Goal: Information Seeking & Learning: Learn about a topic

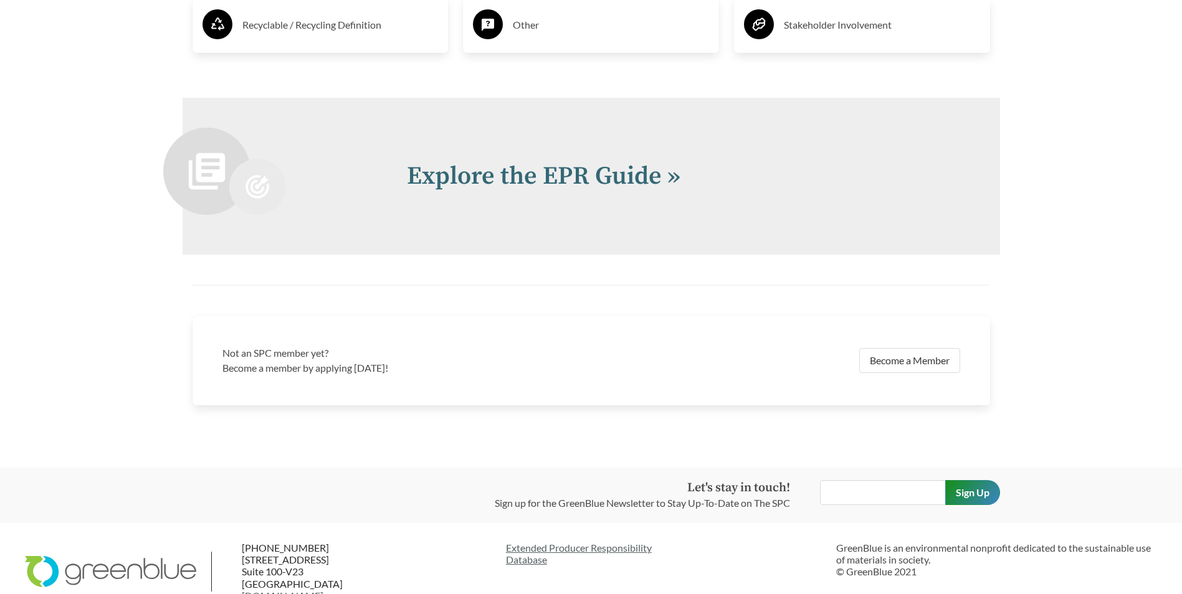
scroll to position [2722, 0]
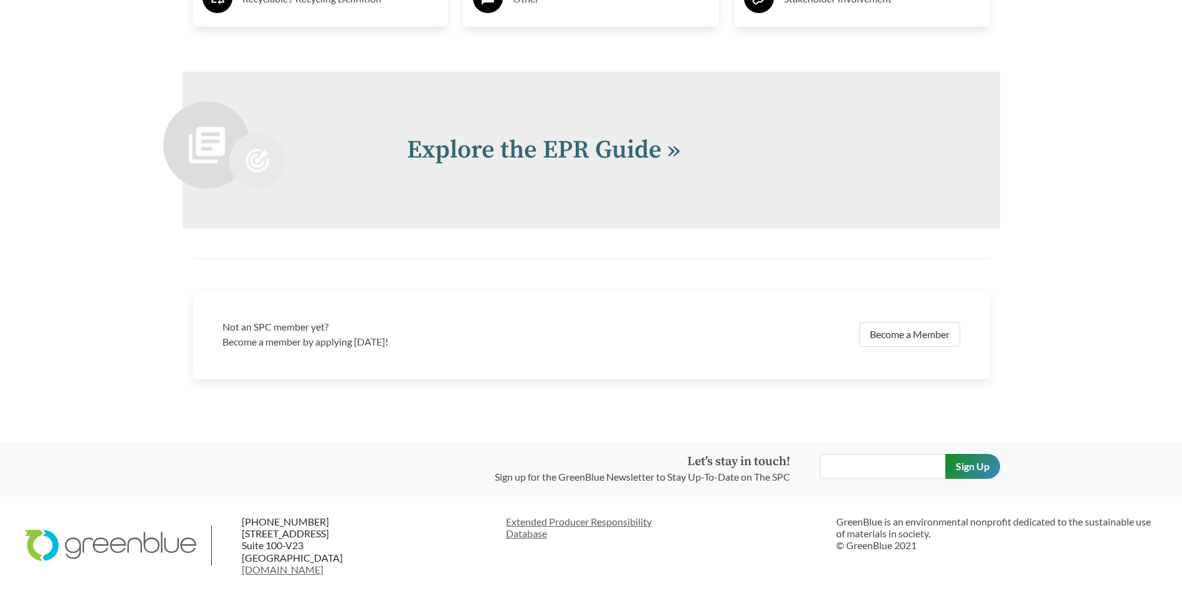
click at [566, 149] on link "Explore the EPR Guide »" at bounding box center [544, 150] width 274 height 31
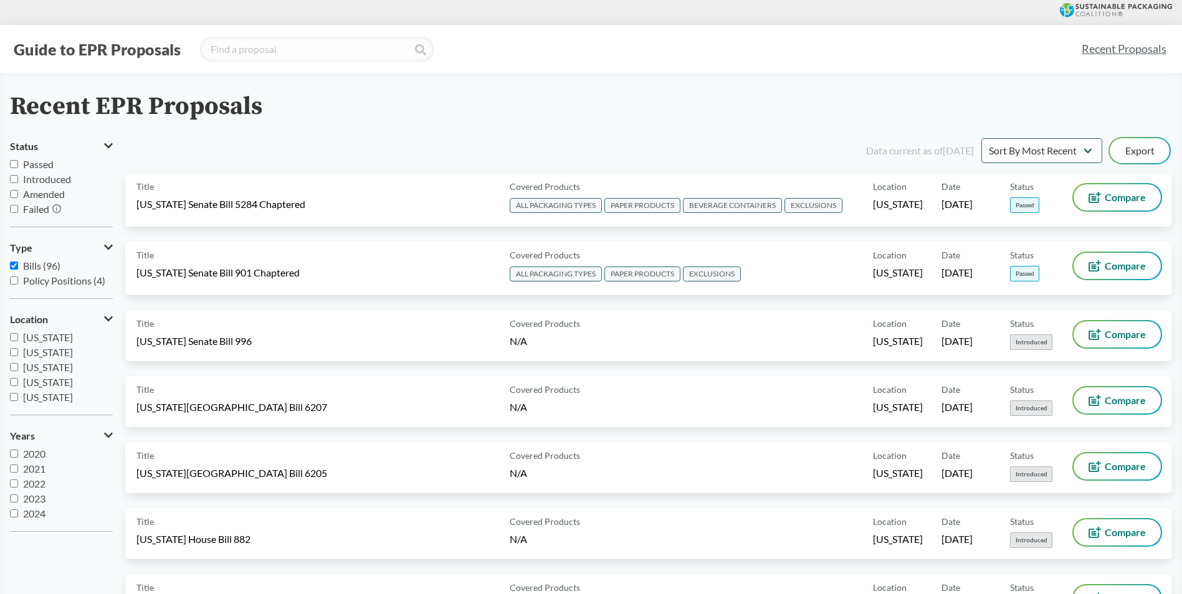
click at [14, 163] on input "Passed" at bounding box center [14, 164] width 8 height 8
checkbox input "true"
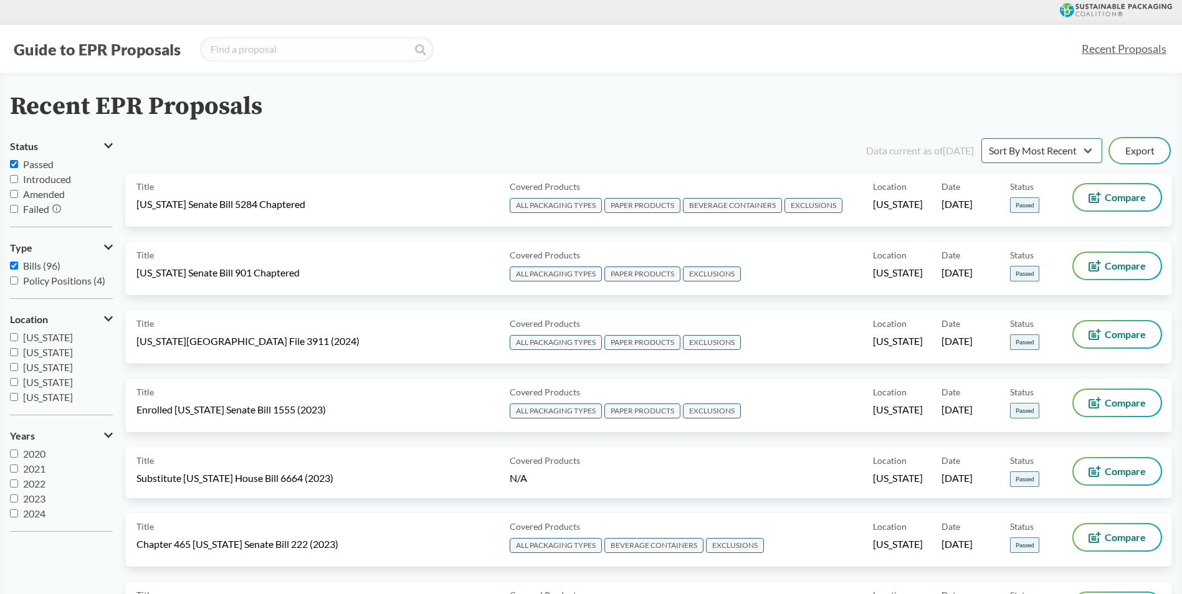
click at [560, 204] on span "ALL PACKAGING TYPES" at bounding box center [556, 205] width 92 height 15
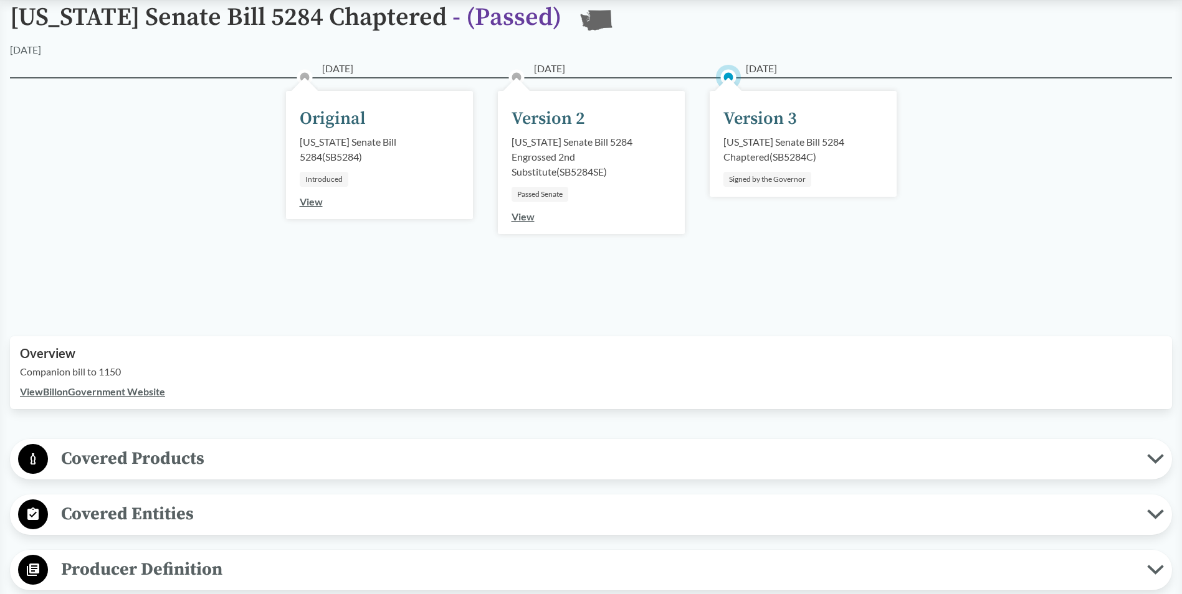
scroll to position [374, 0]
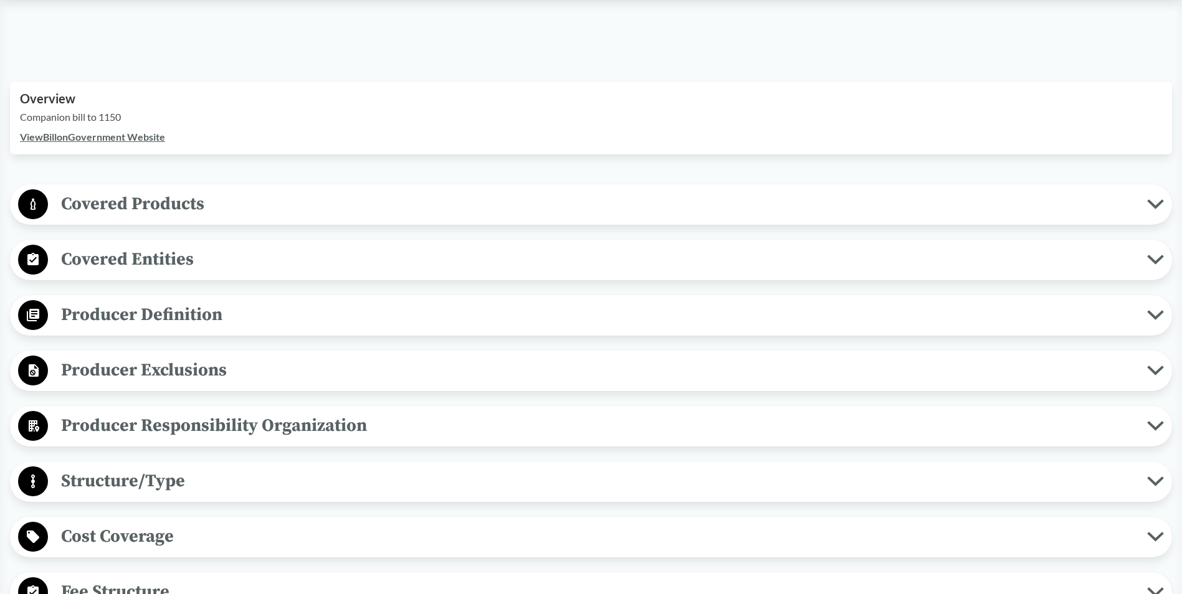
click at [297, 196] on span "Covered Products" at bounding box center [597, 204] width 1099 height 28
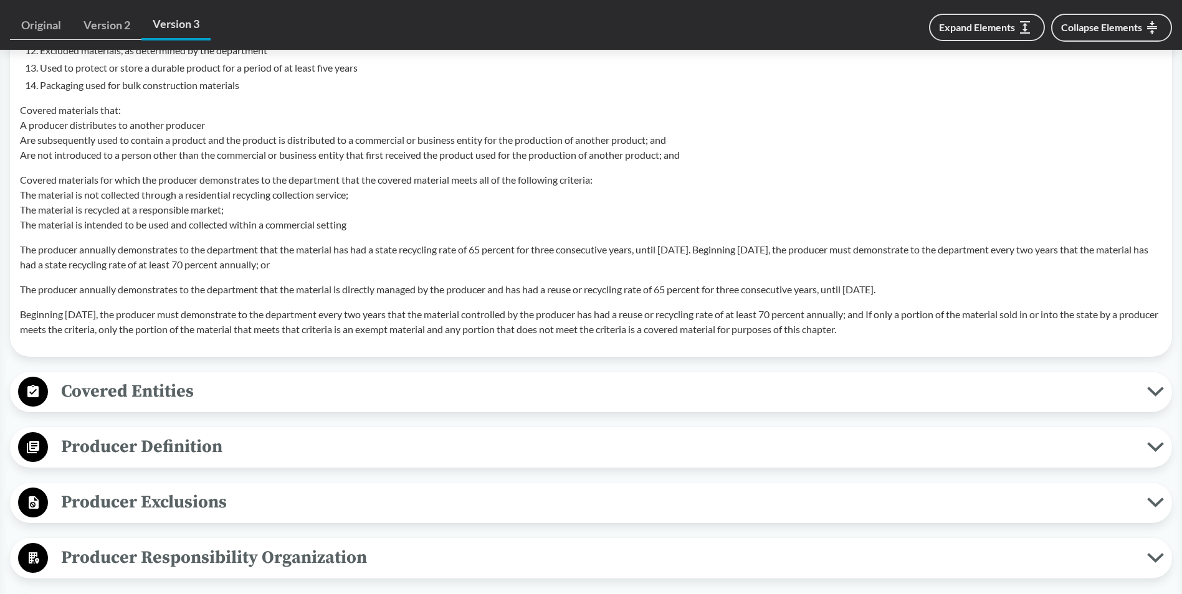
scroll to position [1246, 0]
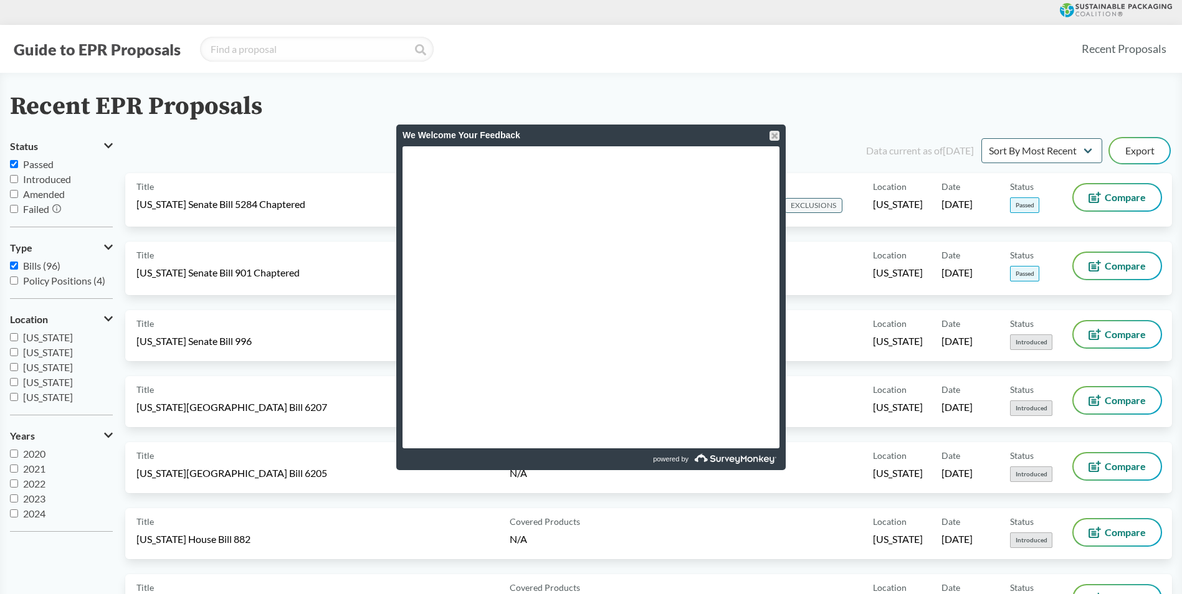
click at [776, 135] on div at bounding box center [774, 136] width 10 height 10
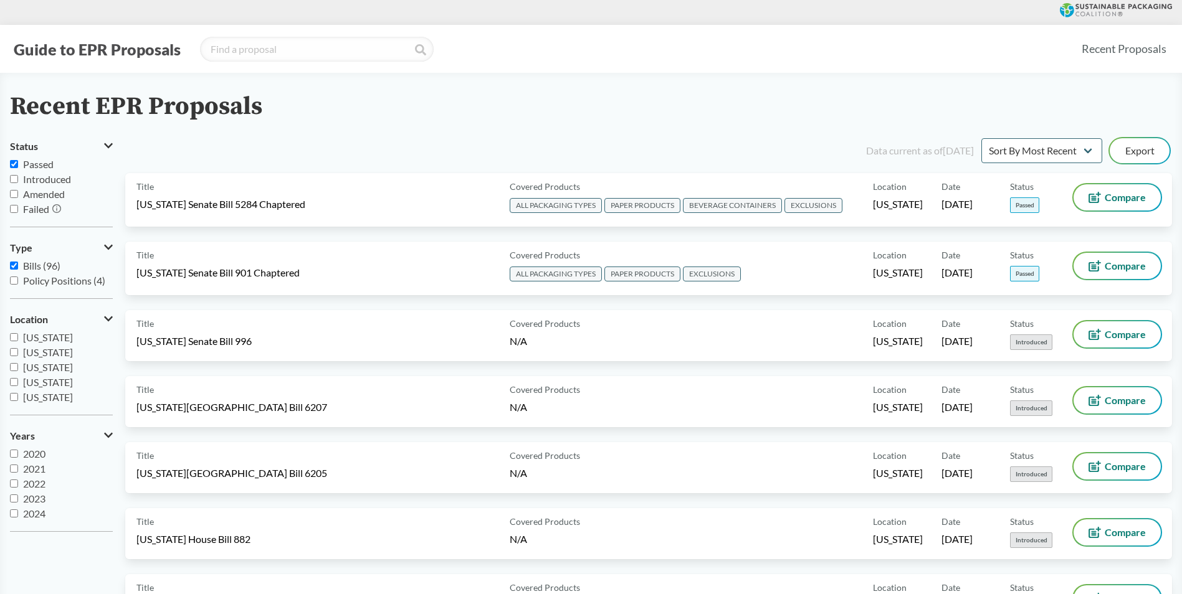
click at [632, 207] on span "PAPER PRODUCTS" at bounding box center [642, 205] width 76 height 15
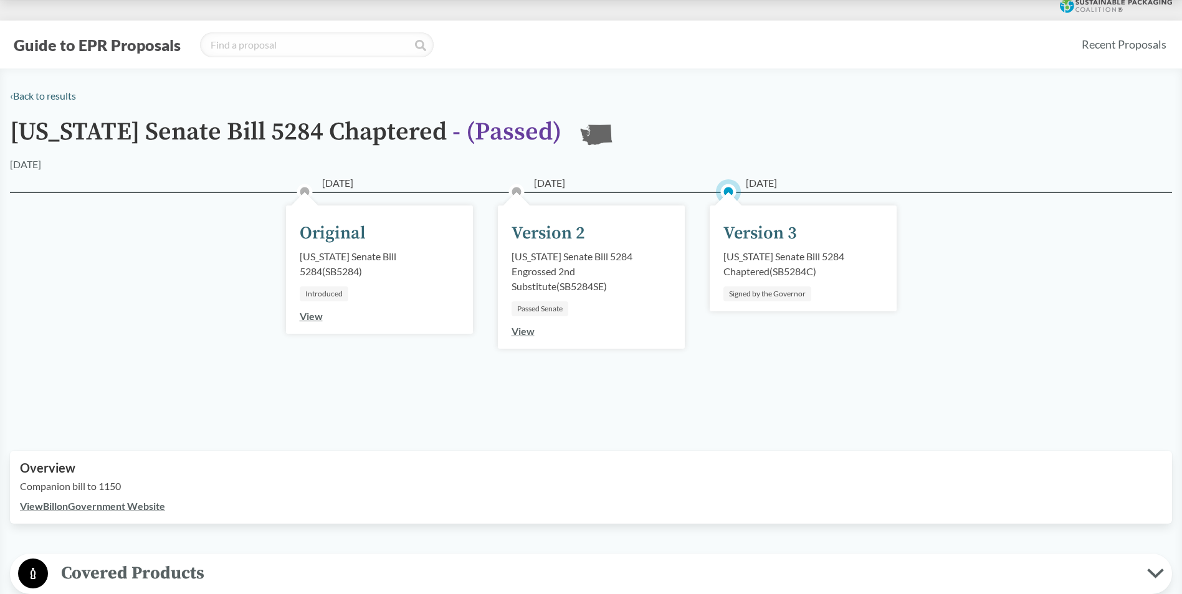
scroll to position [187, 0]
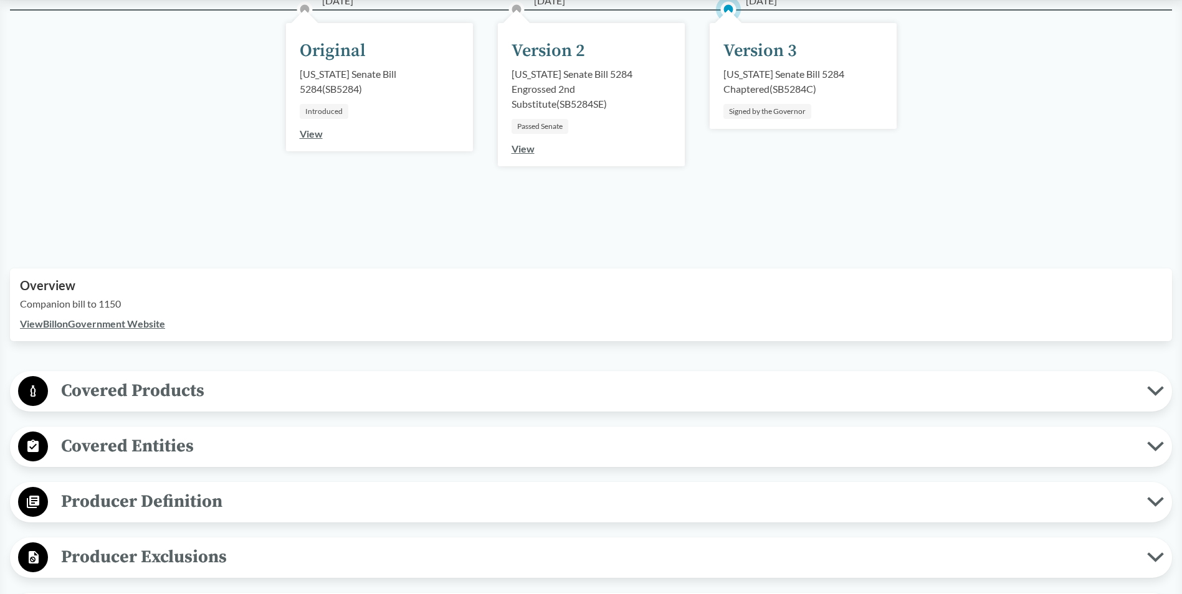
click at [351, 391] on span "Covered Products" at bounding box center [597, 391] width 1099 height 28
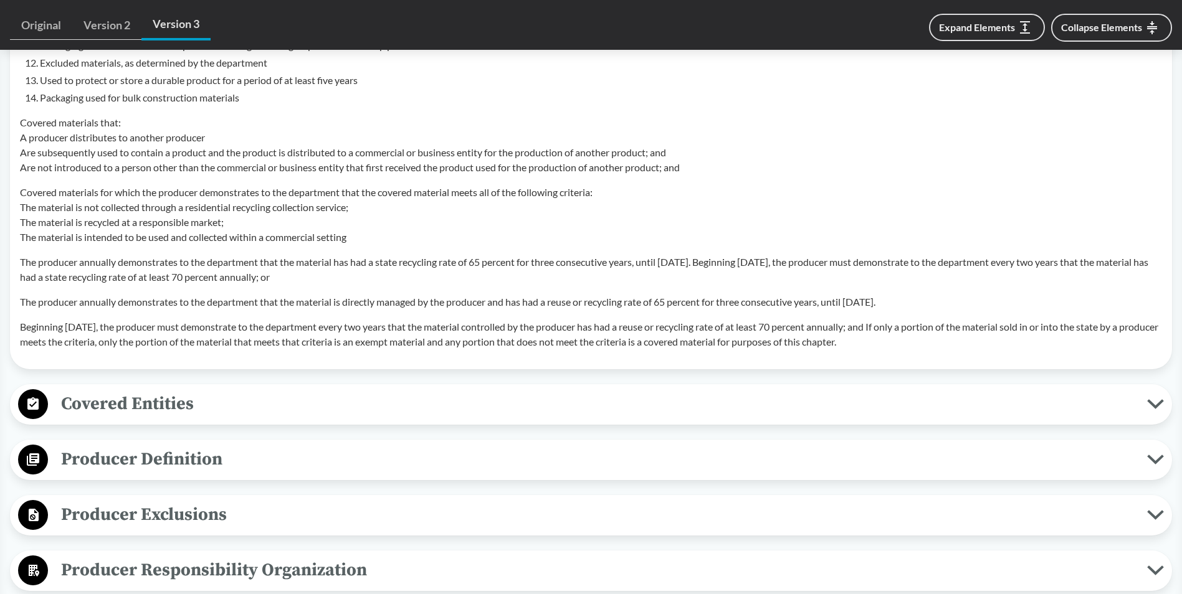
scroll to position [1308, 0]
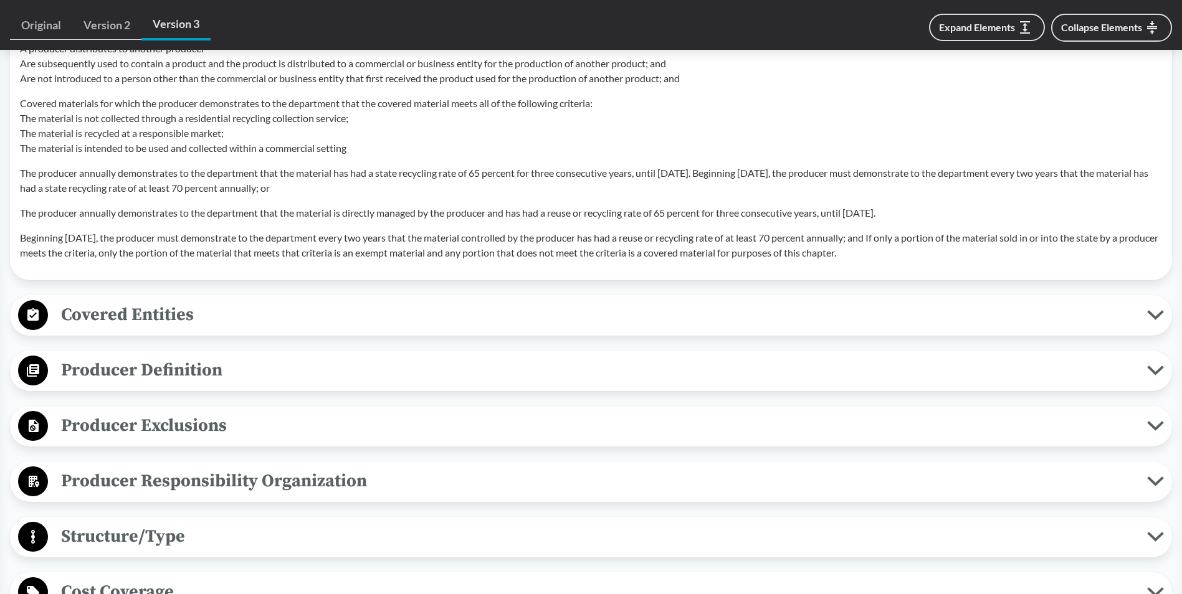
click at [173, 309] on span "Covered Entities" at bounding box center [597, 315] width 1099 height 28
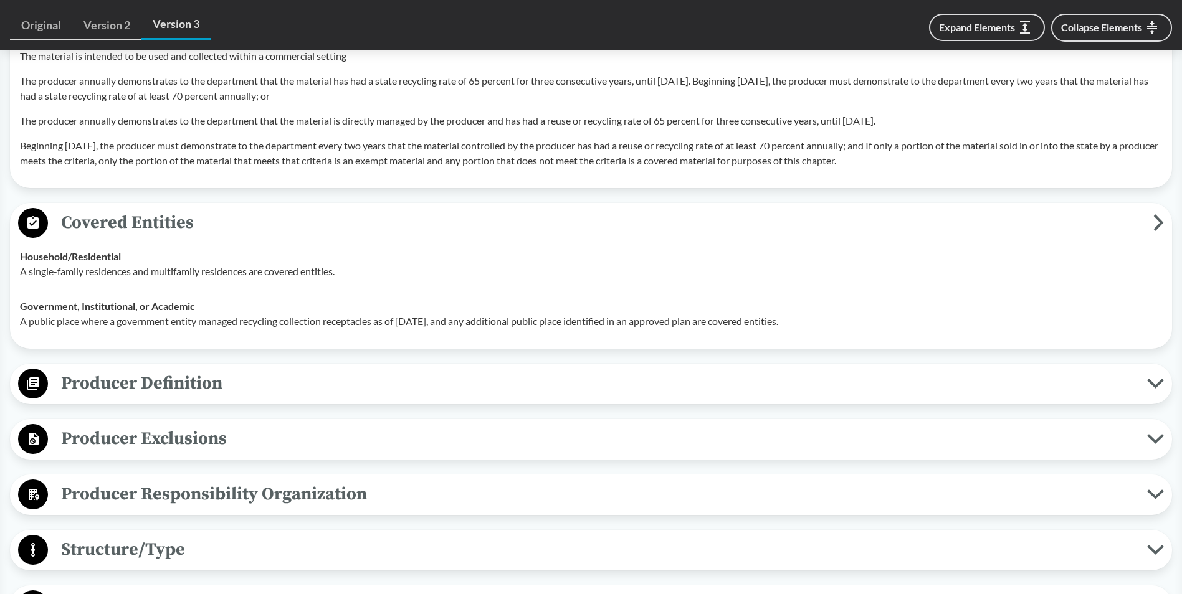
scroll to position [1433, 0]
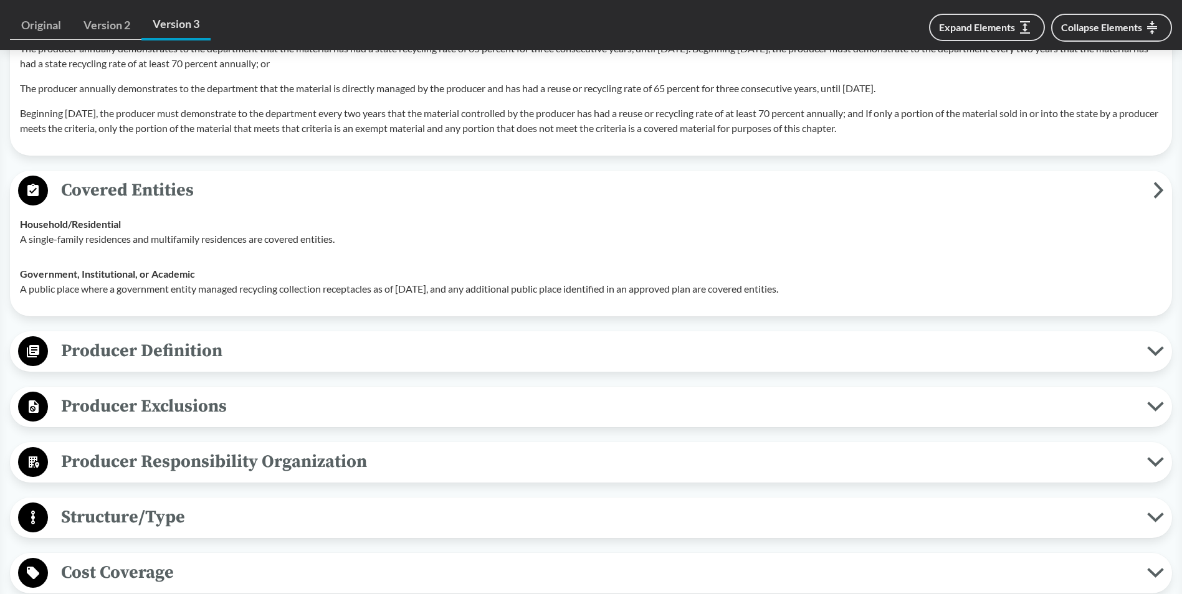
click at [236, 352] on span "Producer Definition" at bounding box center [597, 351] width 1099 height 28
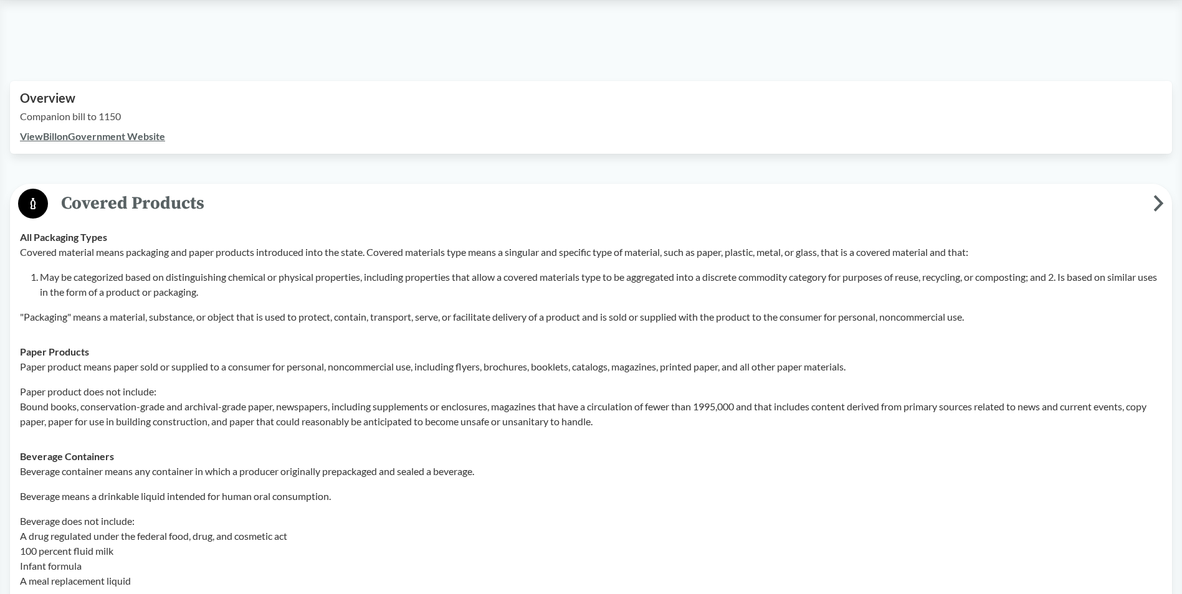
scroll to position [374, 0]
